Goal: Task Accomplishment & Management: Use online tool/utility

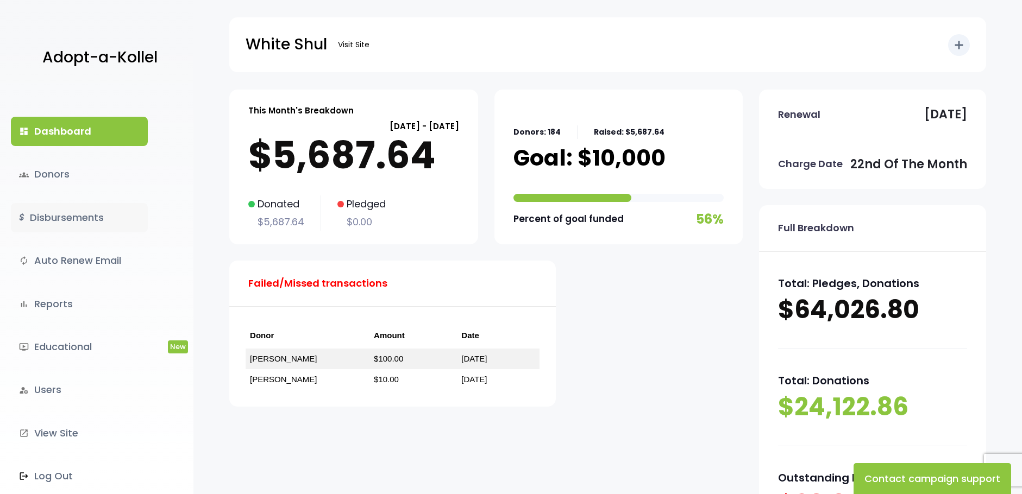
click at [55, 222] on link "$ Disbursements" at bounding box center [79, 217] width 137 height 29
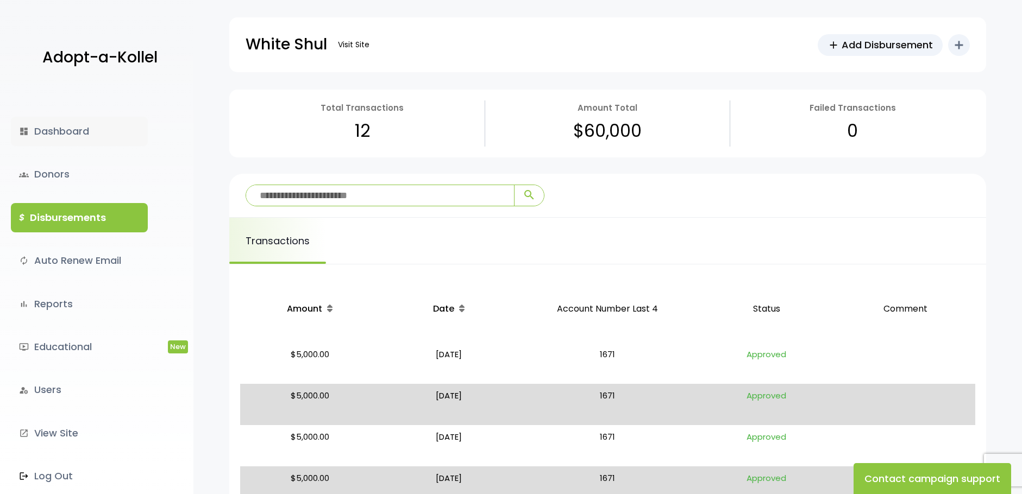
click at [84, 135] on link "dashboard Dashboard" at bounding box center [79, 131] width 137 height 29
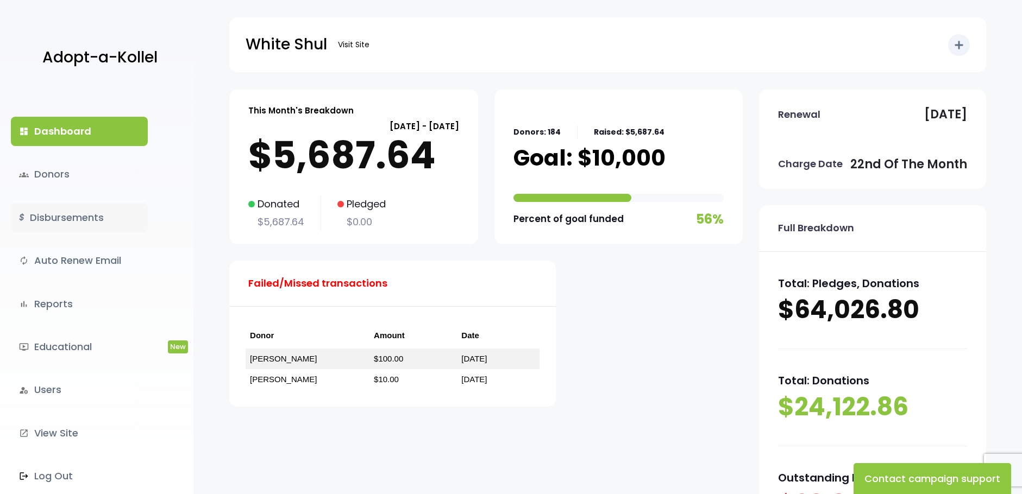
click at [94, 211] on link "$ Disbursements" at bounding box center [79, 217] width 137 height 29
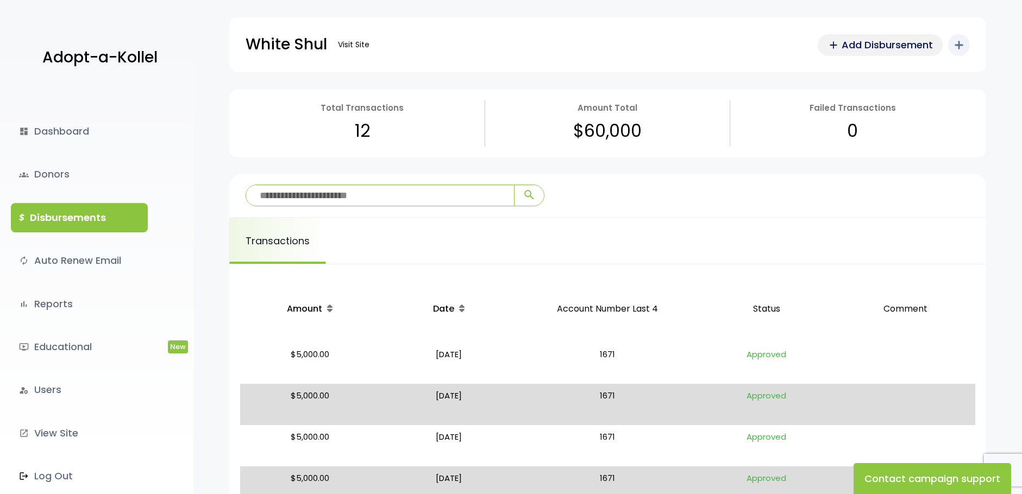
click at [848, 37] on link "add Add Disbursement" at bounding box center [880, 45] width 125 height 22
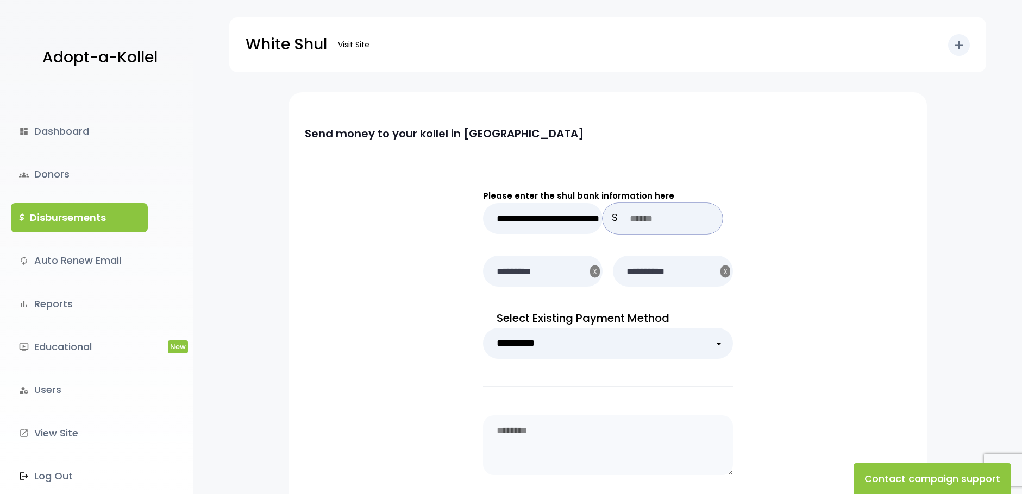
click at [685, 217] on input "text" at bounding box center [662, 218] width 120 height 31
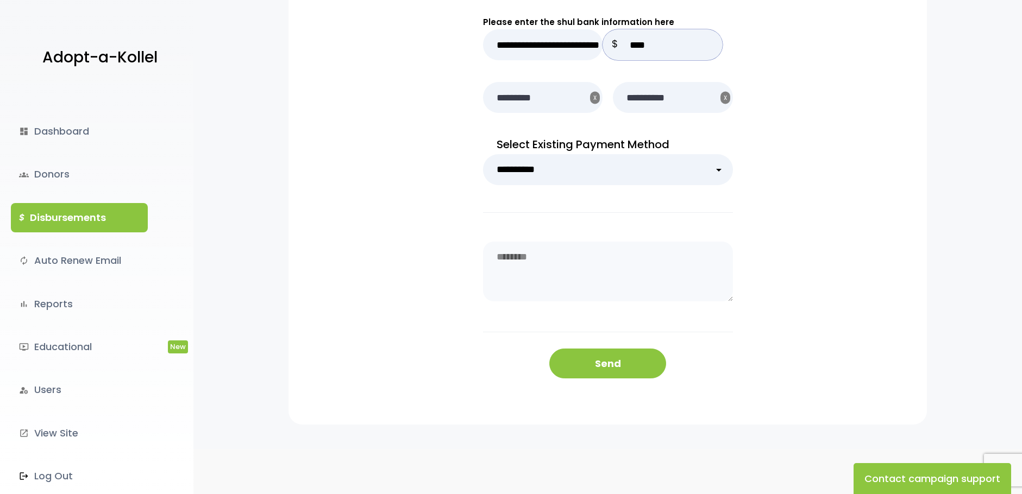
scroll to position [183, 0]
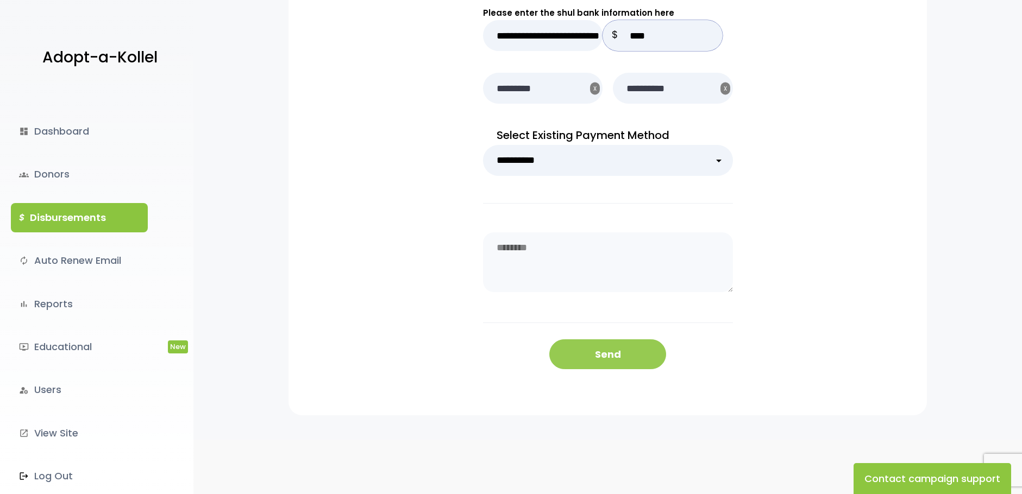
type input "****"
click at [626, 350] on button "Send" at bounding box center [607, 355] width 117 height 30
